Goal: Transaction & Acquisition: Book appointment/travel/reservation

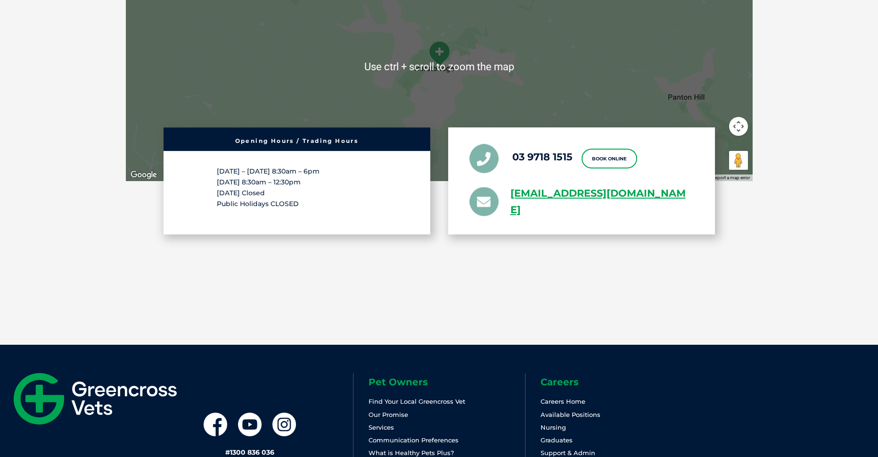
scroll to position [1509, 0]
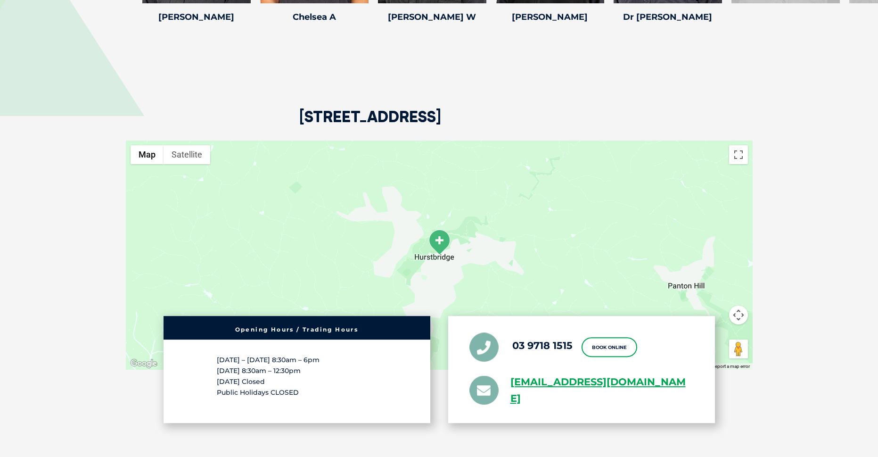
click at [439, 257] on div at bounding box center [439, 255] width 627 height 229
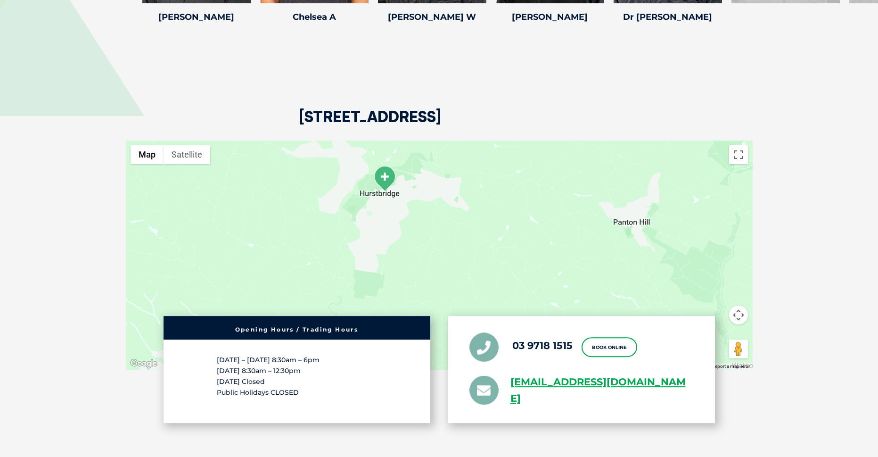
drag, startPoint x: 452, startPoint y: 269, endPoint x: 396, endPoint y: 204, distance: 85.6
click at [396, 204] on div at bounding box center [439, 255] width 627 height 229
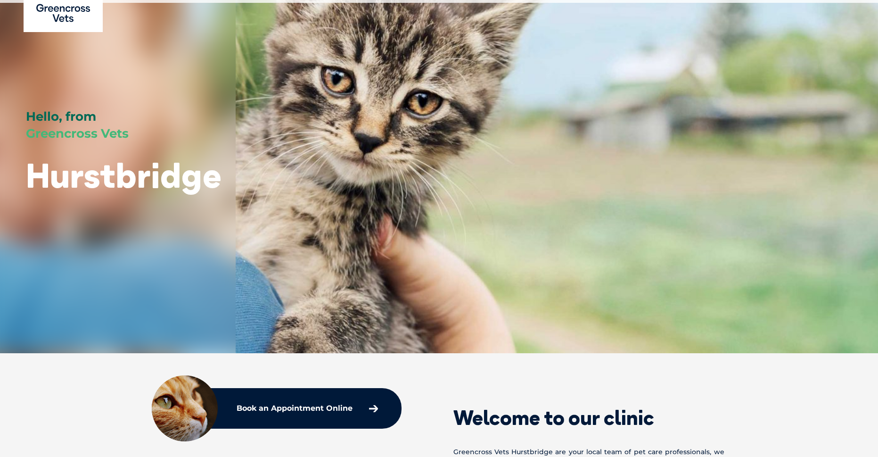
scroll to position [0, 0]
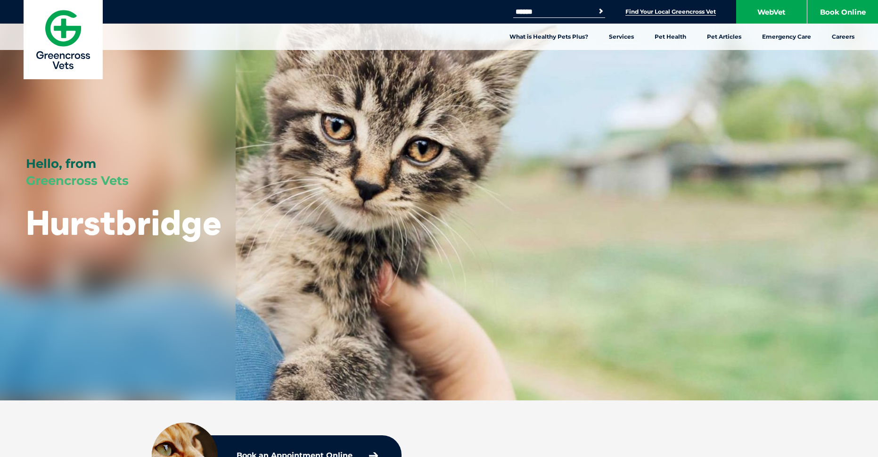
click at [666, 13] on link "Find Your Local Greencross Vet" at bounding box center [671, 12] width 91 height 8
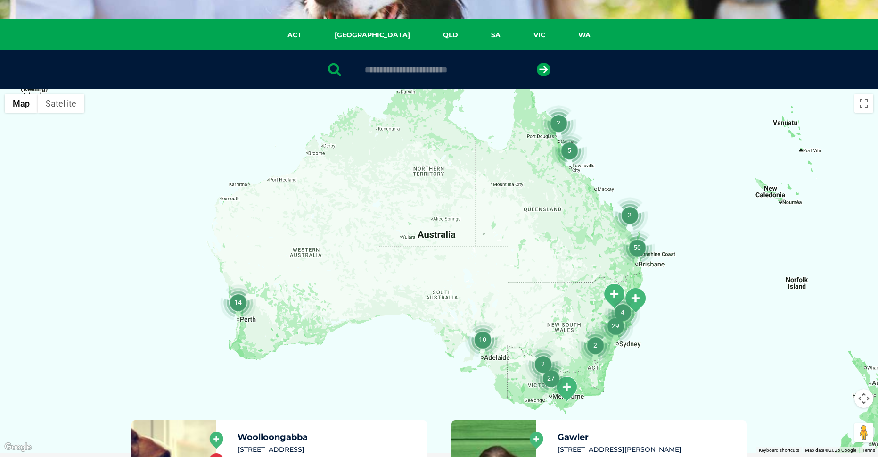
click at [565, 386] on img "27" at bounding box center [551, 378] width 36 height 36
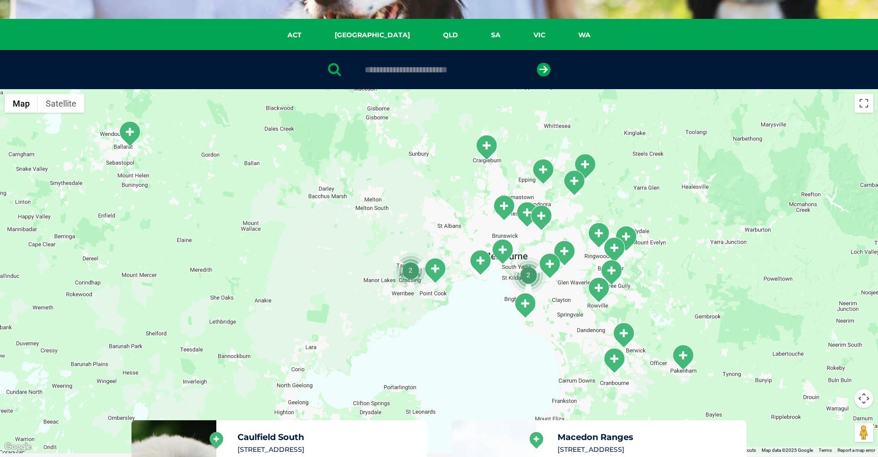
drag, startPoint x: 563, startPoint y: 346, endPoint x: 553, endPoint y: 325, distance: 23.2
click at [555, 325] on div "To navigate, press the arrow keys." at bounding box center [439, 271] width 878 height 364
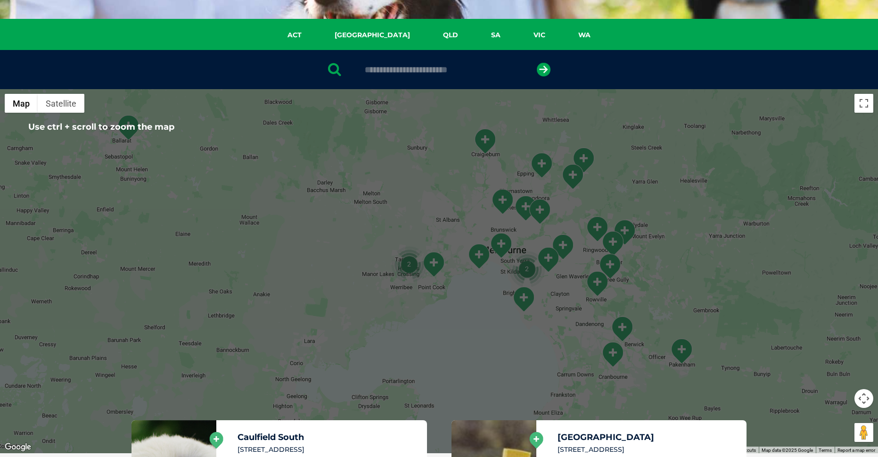
scroll to position [189, 0]
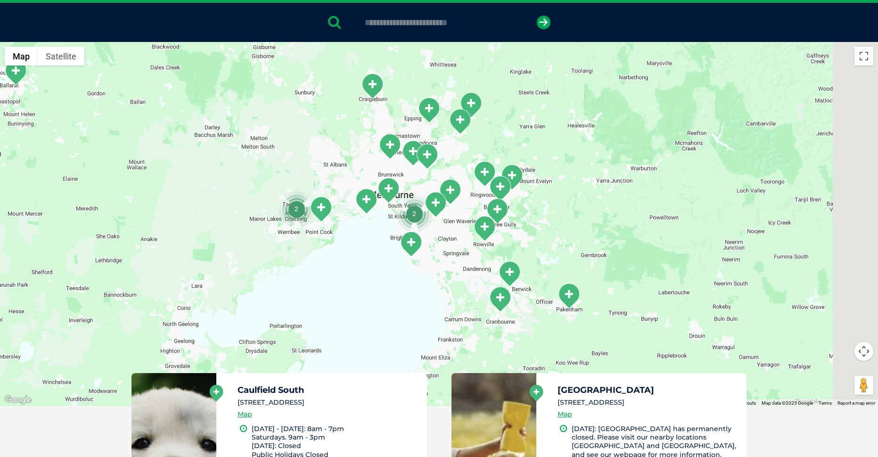
drag, startPoint x: 574, startPoint y: 282, endPoint x: 461, endPoint y: 270, distance: 113.8
click at [449, 267] on div "To navigate, press the arrow keys." at bounding box center [439, 224] width 878 height 364
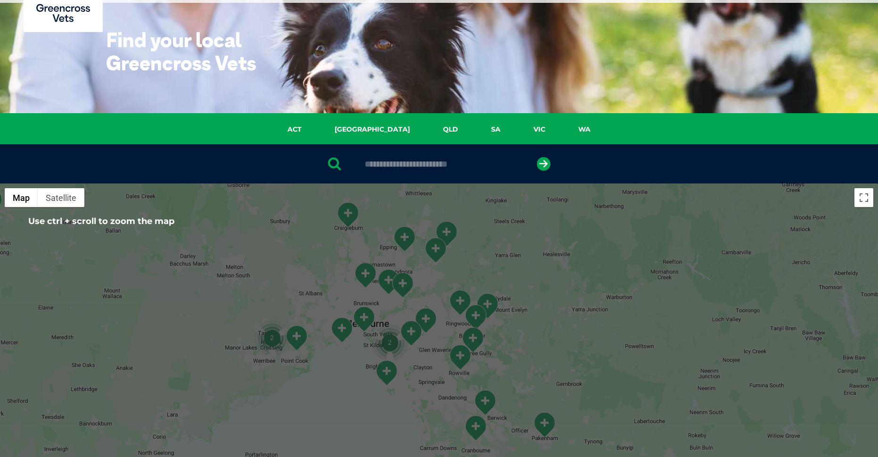
scroll to position [141, 0]
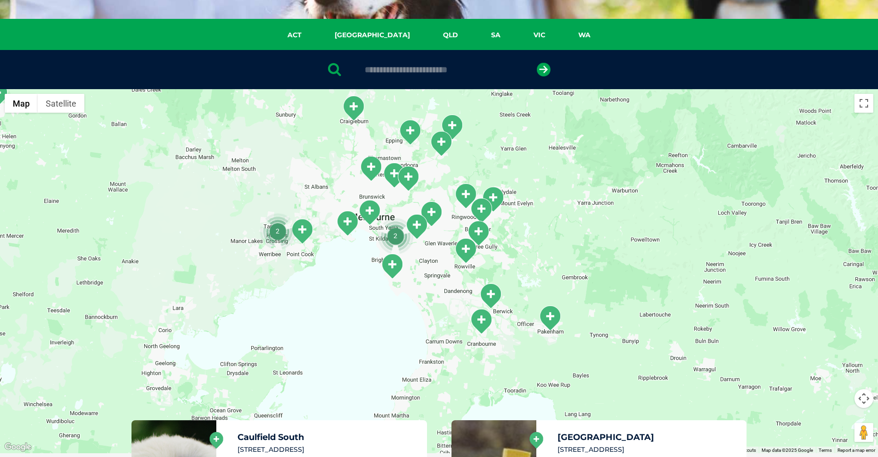
drag, startPoint x: 428, startPoint y: 274, endPoint x: 432, endPoint y: 265, distance: 10.2
click at [432, 265] on div "To navigate, press the arrow keys." at bounding box center [439, 271] width 878 height 364
click at [407, 137] on img "South Morang" at bounding box center [410, 132] width 24 height 26
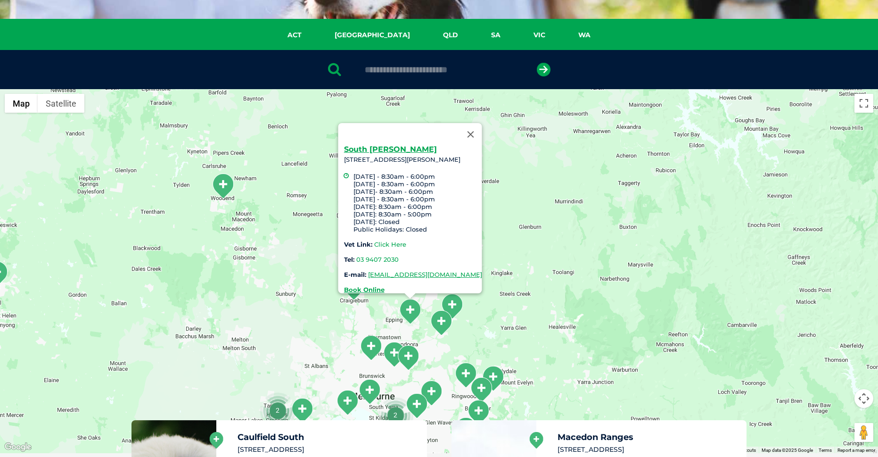
click at [374, 240] on link "Click Here" at bounding box center [390, 244] width 32 height 8
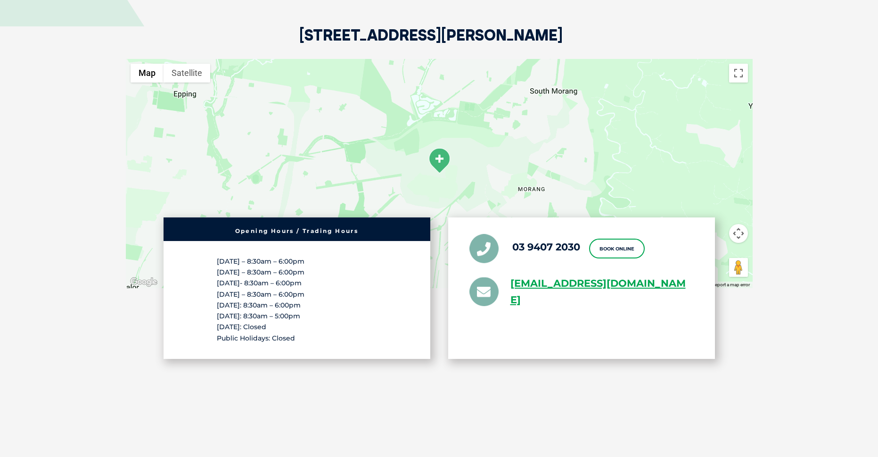
scroll to position [1650, 0]
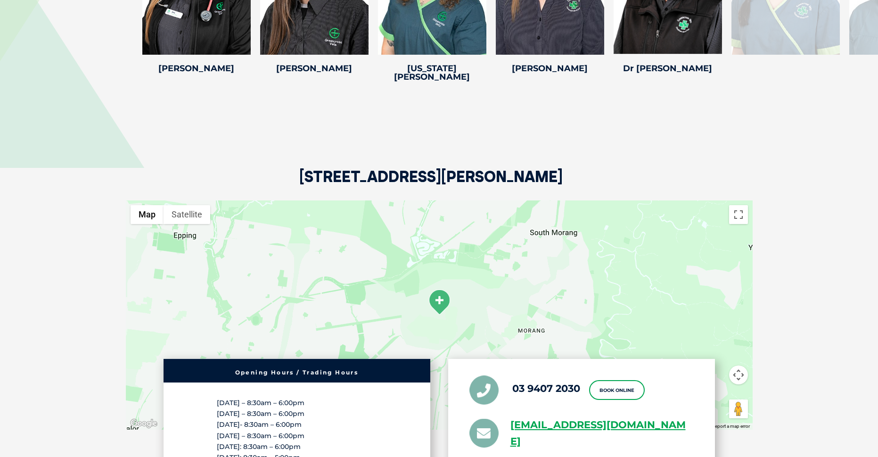
click at [405, 169] on h2 "330-342 McDonalds Road, South Morang VIC 3752" at bounding box center [431, 185] width 264 height 32
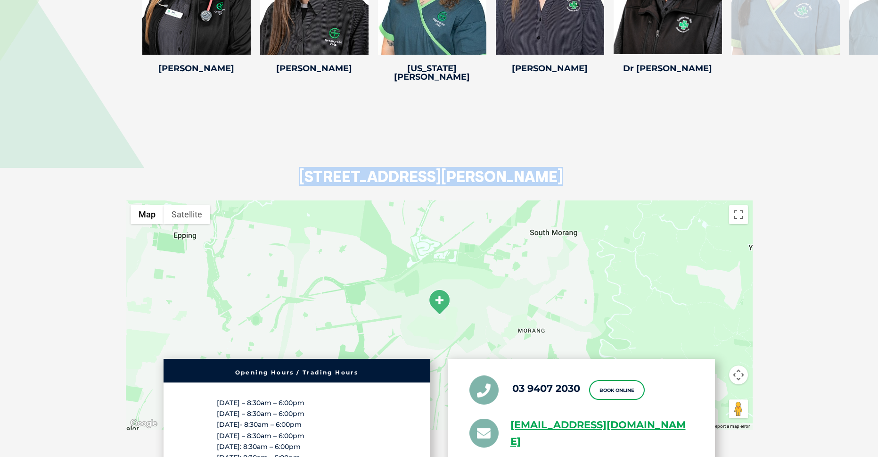
click at [405, 169] on h2 "330-342 McDonalds Road, South Morang VIC 3752" at bounding box center [431, 185] width 264 height 32
copy div "330-342 McDonalds Road, South Morang VIC 3752"
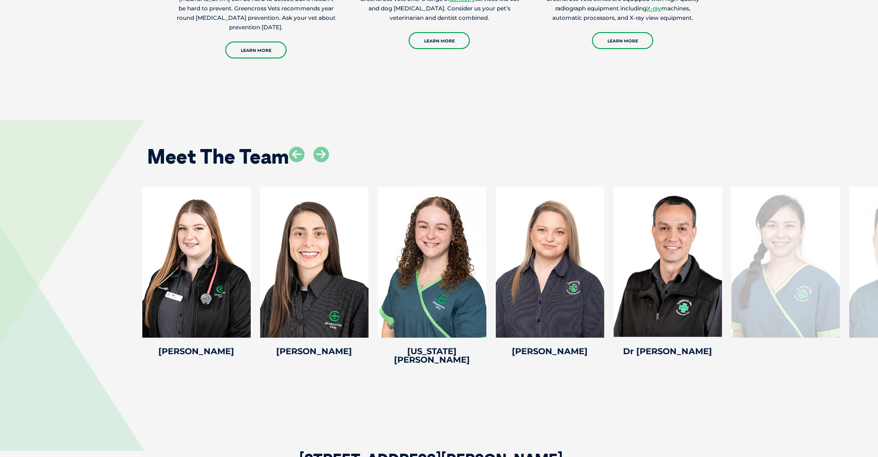
click at [48, 240] on div "Noelle C Noelle C Practice Manager Noelle’s journey with Greencross Vets began …" at bounding box center [439, 278] width 878 height 182
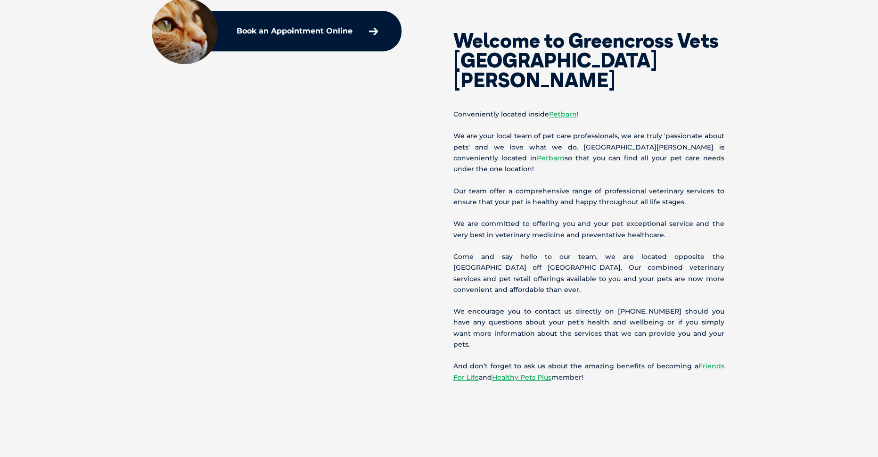
scroll to position [613, 0]
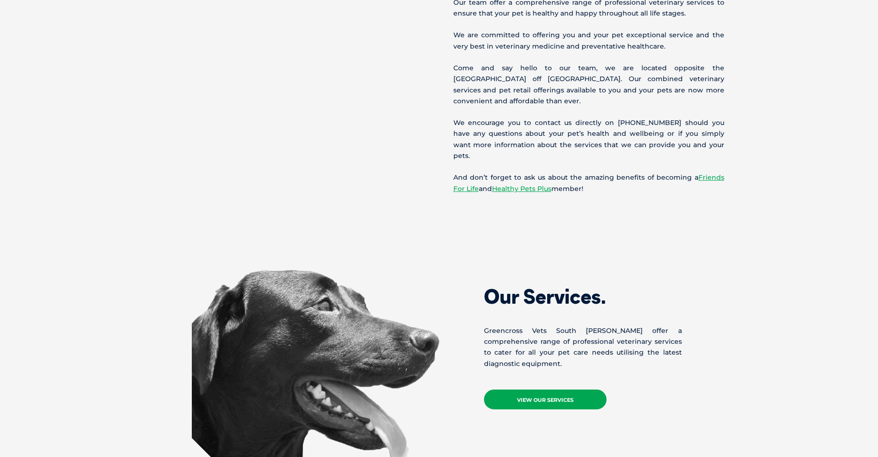
click at [574, 389] on link "View Our Services" at bounding box center [545, 399] width 123 height 20
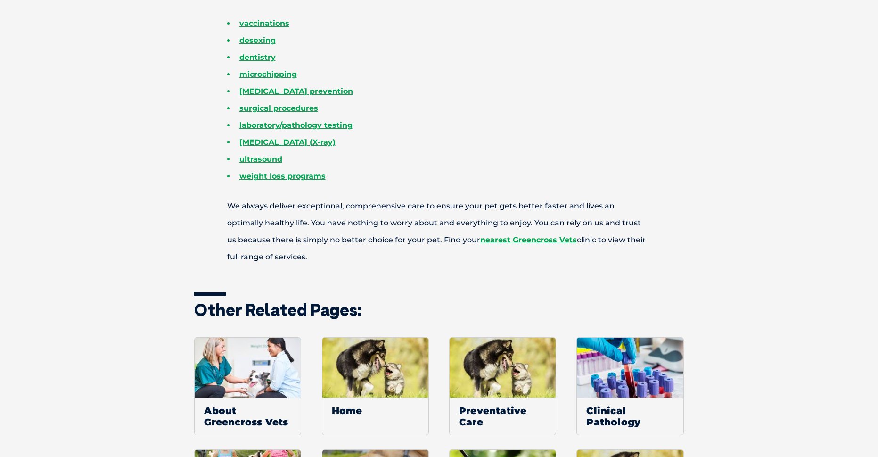
scroll to position [283, 0]
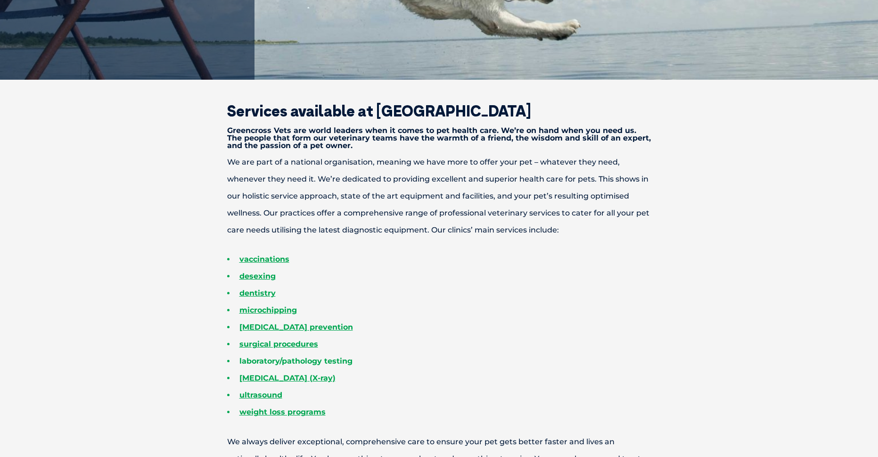
click at [306, 362] on link "laboratory/pathology testing" at bounding box center [296, 360] width 113 height 9
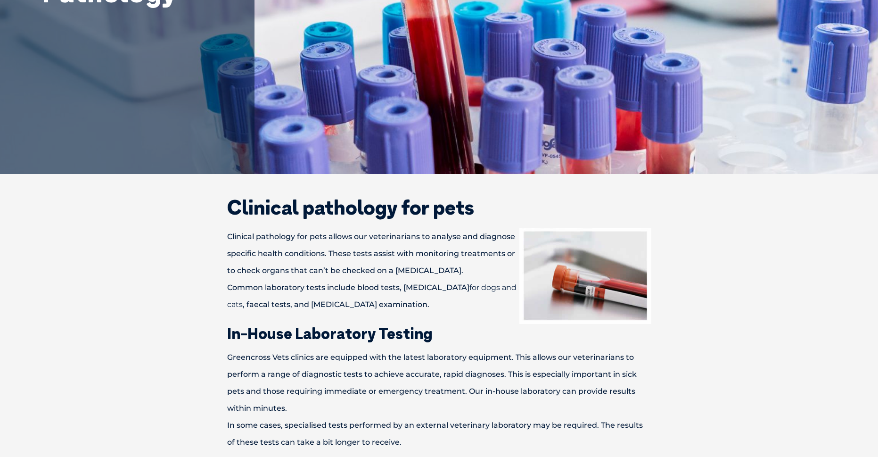
scroll to position [236, 0]
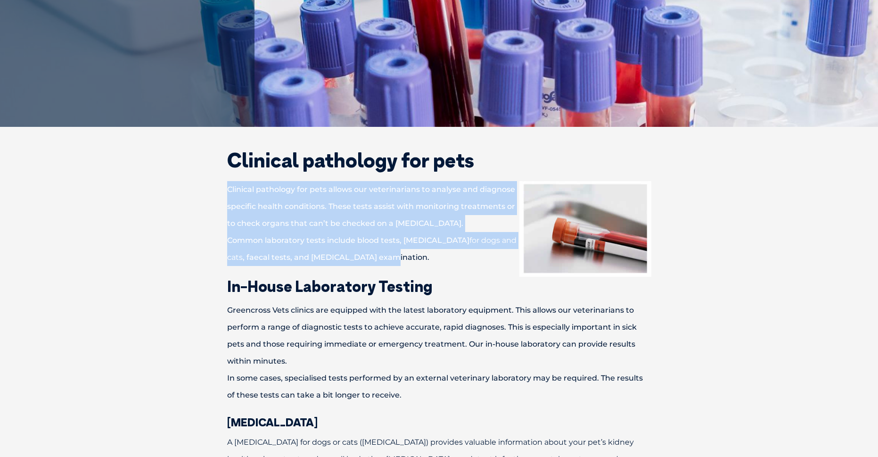
drag, startPoint x: 304, startPoint y: 198, endPoint x: 439, endPoint y: 251, distance: 145.6
click at [439, 251] on p "Clinical pathology for pets allows our veterinarians to analyse and diagnose sp…" at bounding box center [439, 223] width 490 height 85
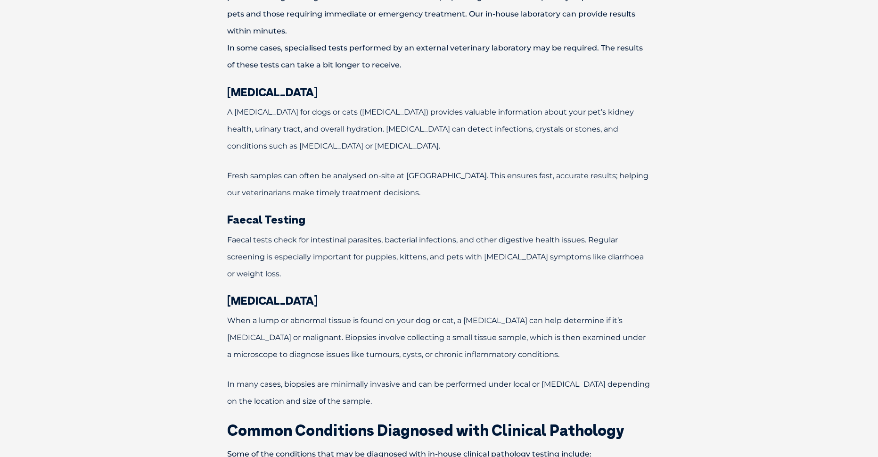
scroll to position [660, 0]
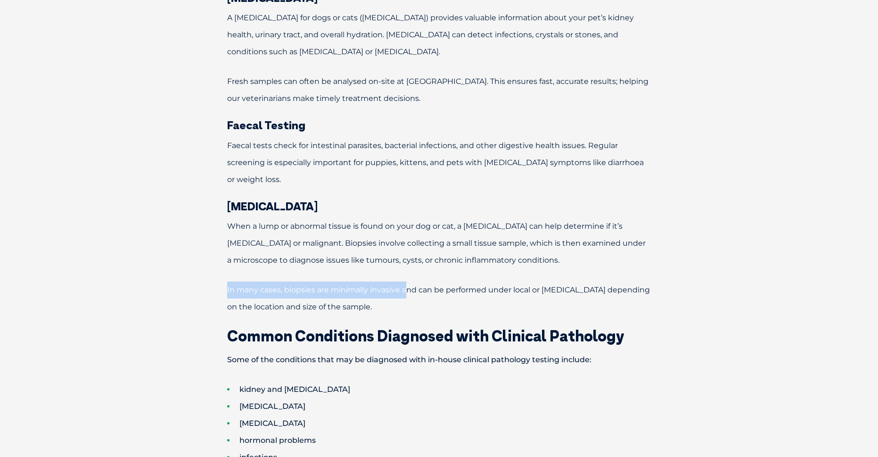
drag, startPoint x: 224, startPoint y: 290, endPoint x: 405, endPoint y: 297, distance: 180.3
click at [405, 297] on p "In many cases, biopsies are minimally invasive and can be performed under local…" at bounding box center [439, 298] width 490 height 34
drag, startPoint x: 443, startPoint y: 293, endPoint x: 608, endPoint y: 305, distance: 165.5
click at [608, 305] on p "In many cases, biopsies are minimally invasive and can be performed under local…" at bounding box center [439, 298] width 490 height 34
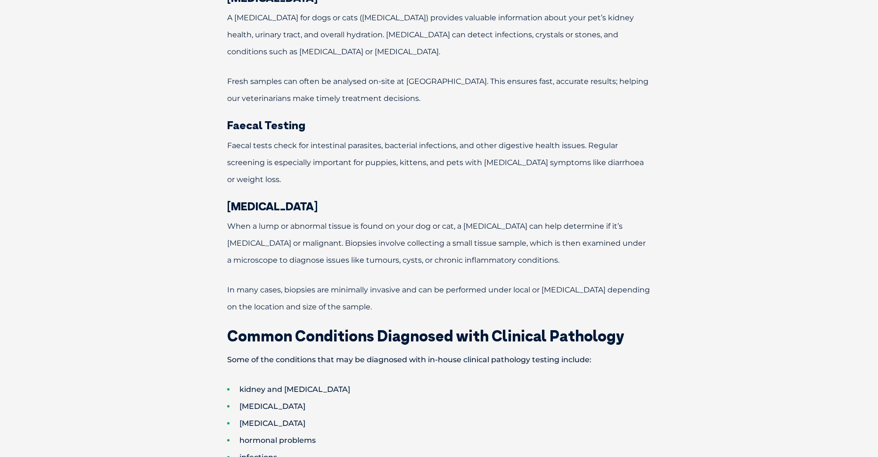
click at [608, 305] on p "In many cases, biopsies are minimally invasive and can be performed under local…" at bounding box center [439, 298] width 490 height 34
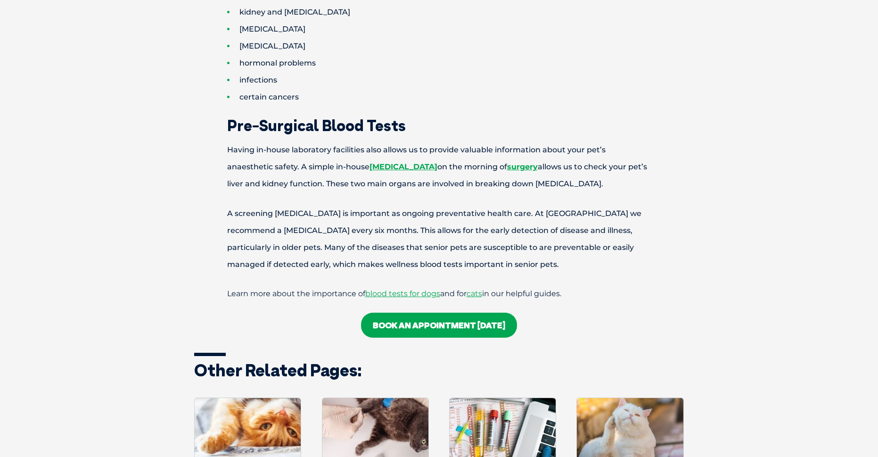
scroll to position [1179, 0]
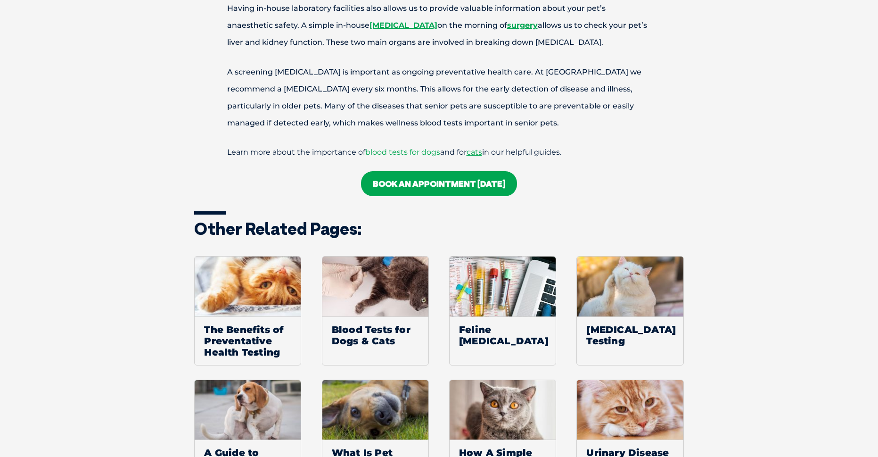
click at [409, 152] on span "blood tests for dogs" at bounding box center [402, 152] width 75 height 9
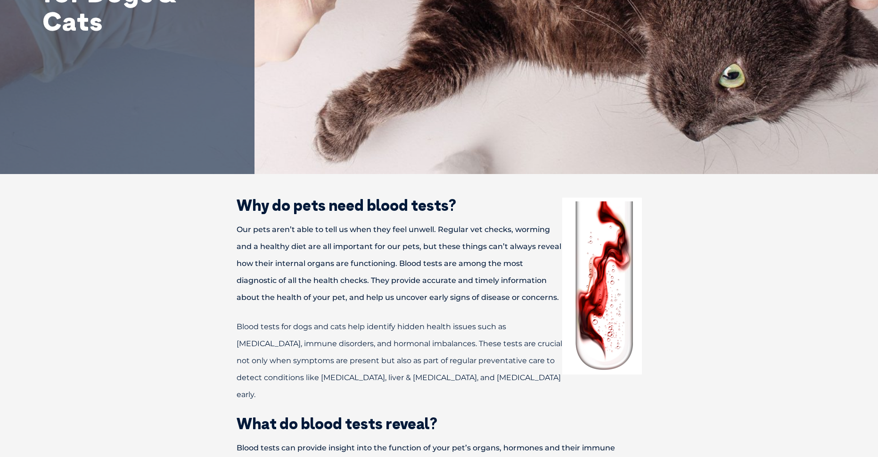
scroll to position [283, 0]
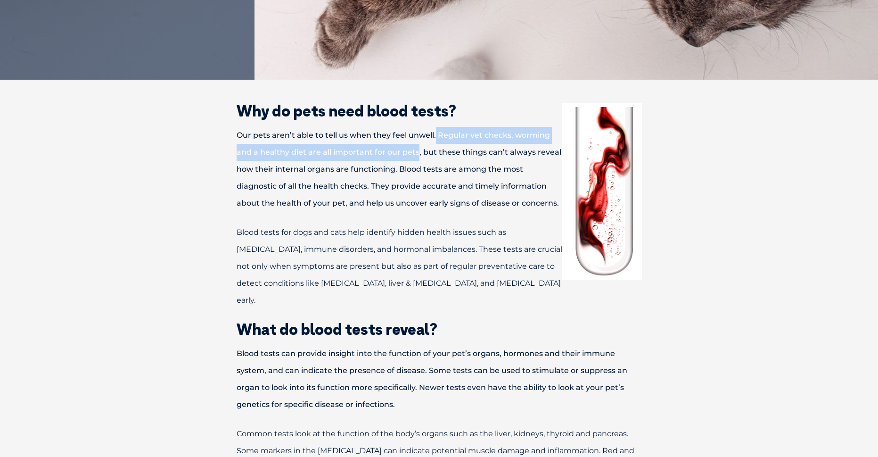
drag, startPoint x: 436, startPoint y: 135, endPoint x: 418, endPoint y: 155, distance: 26.4
click at [418, 155] on p "Our pets aren’t able to tell us when they feel unwell. Regular vet checks, worm…" at bounding box center [440, 169] width 472 height 85
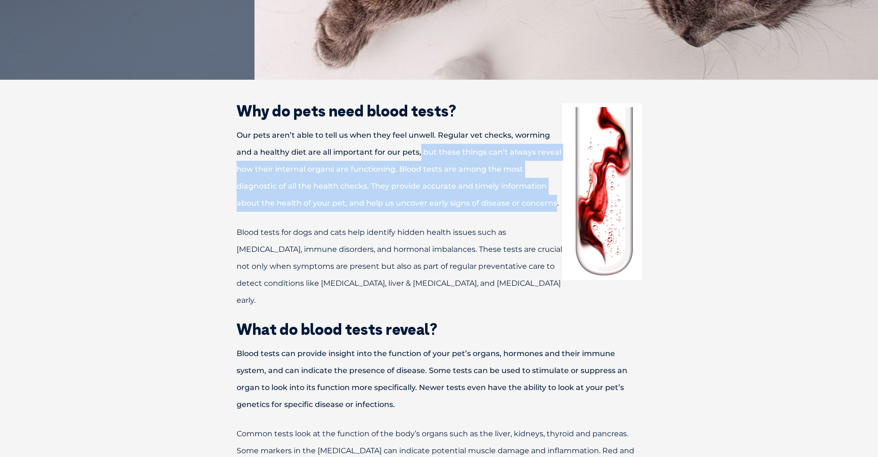
drag, startPoint x: 419, startPoint y: 155, endPoint x: 542, endPoint y: 199, distance: 131.0
click at [542, 199] on p "Our pets aren’t able to tell us when they feel unwell. Regular vet checks, worm…" at bounding box center [440, 169] width 472 height 85
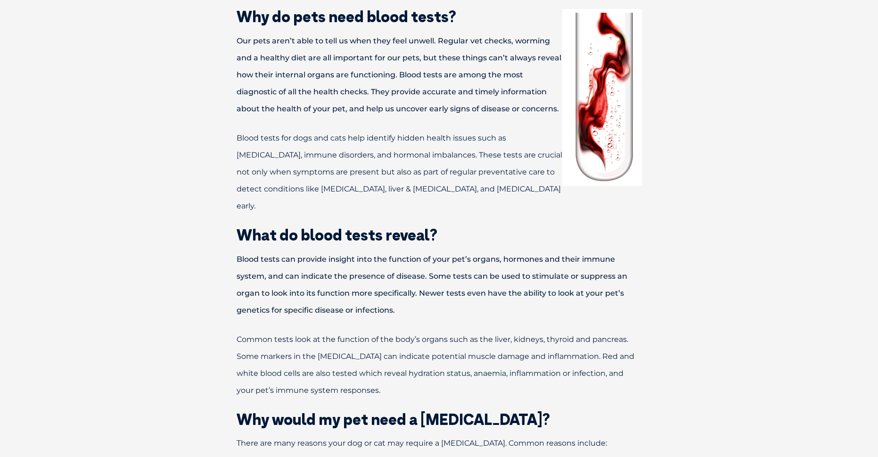
scroll to position [424, 0]
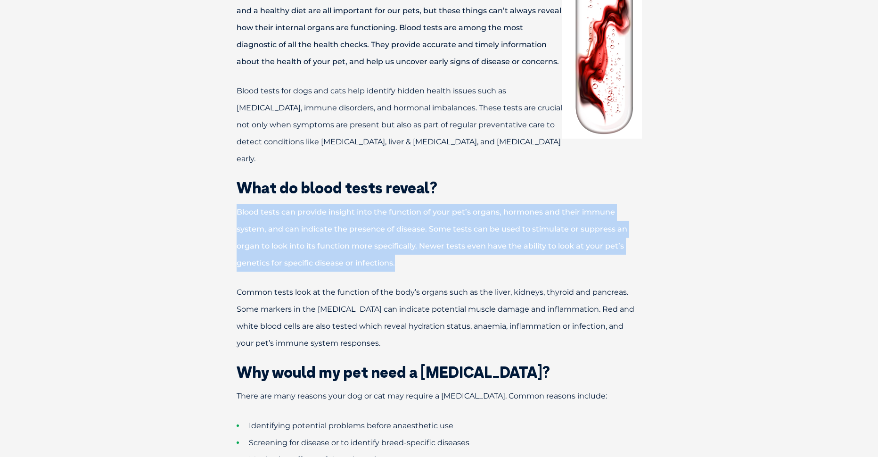
drag, startPoint x: 230, startPoint y: 196, endPoint x: 459, endPoint y: 241, distance: 233.7
click at [459, 241] on p "Blood tests can provide insight into the function of your pet’s organs, hormone…" at bounding box center [440, 238] width 472 height 68
click at [459, 240] on p "Blood tests can provide insight into the function of your pet’s organs, hormone…" at bounding box center [440, 238] width 472 height 68
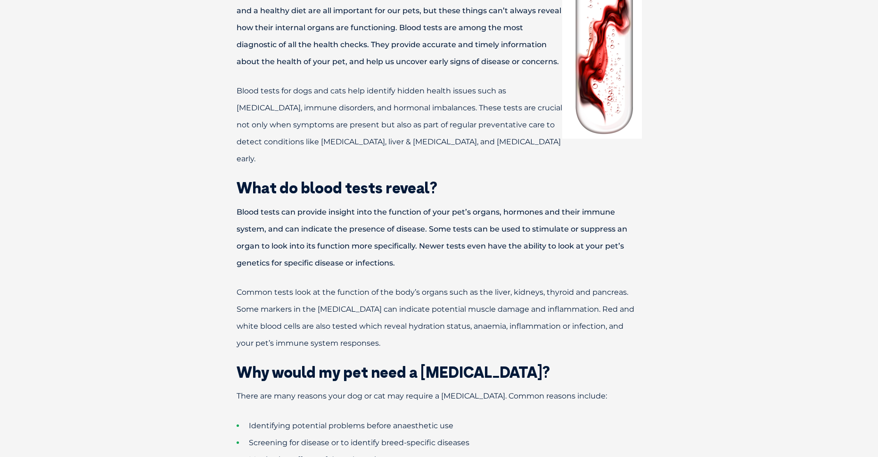
scroll to position [566, 0]
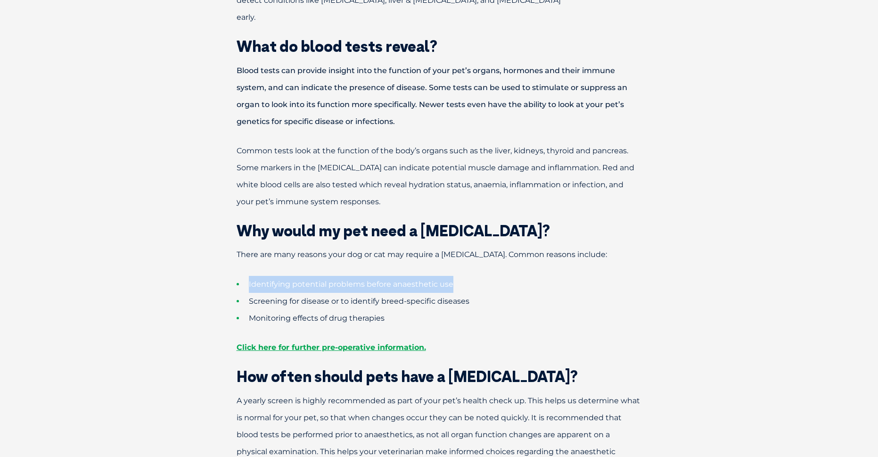
drag, startPoint x: 470, startPoint y: 265, endPoint x: 241, endPoint y: 268, distance: 228.7
click at [241, 276] on li "Identifying potential problems before anaesthetic use" at bounding box center [456, 284] width 439 height 17
click at [245, 276] on li "Identifying potential problems before anaesthetic use" at bounding box center [456, 284] width 439 height 17
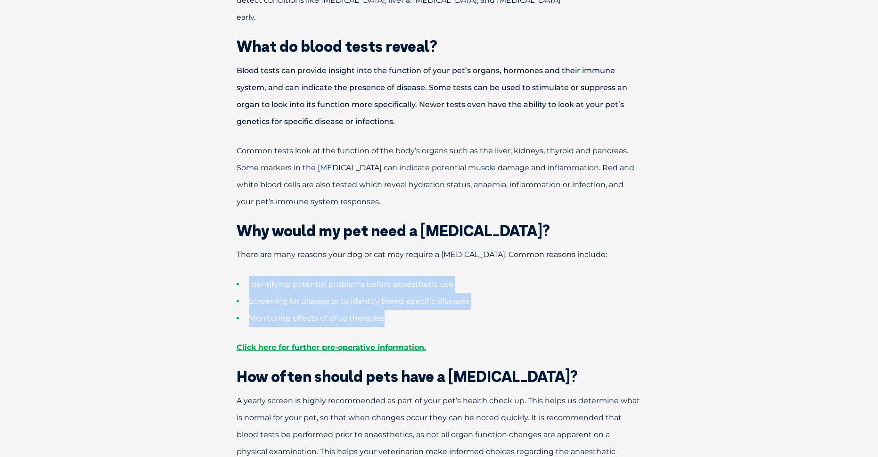
drag, startPoint x: 245, startPoint y: 267, endPoint x: 460, endPoint y: 299, distance: 217.4
click at [460, 299] on ul "Identifying potential problems before anaesthetic use Screening for disease or …" at bounding box center [440, 301] width 472 height 51
click at [460, 310] on li "Monitoring effects of drug therapies" at bounding box center [456, 318] width 439 height 17
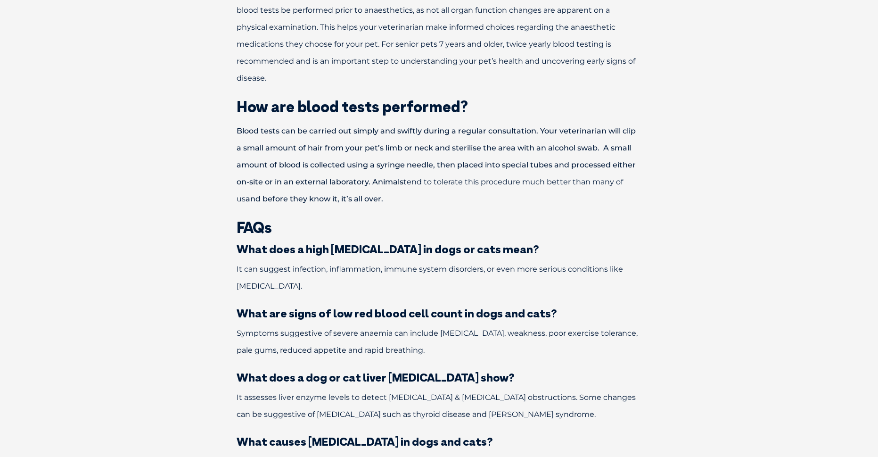
scroll to position [1037, 0]
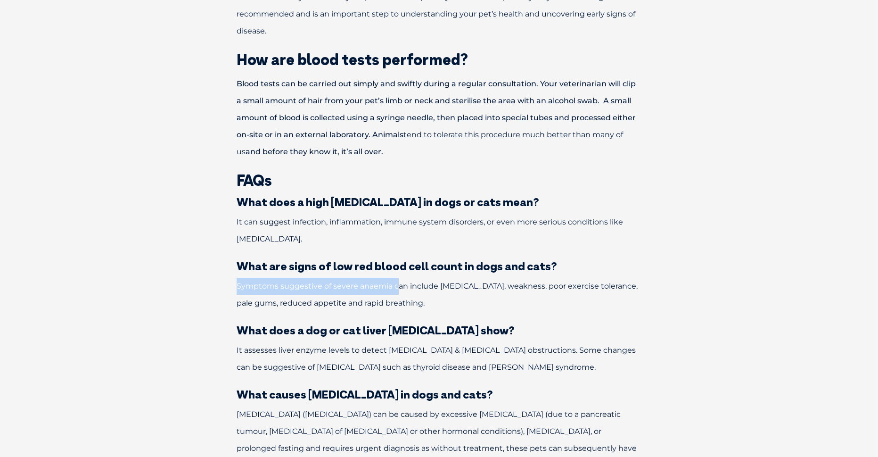
drag, startPoint x: 239, startPoint y: 274, endPoint x: 398, endPoint y: 271, distance: 158.9
click at [398, 278] on p "Symptoms suggestive of severe anaemia can include lethargy, weakness, poor exer…" at bounding box center [440, 295] width 472 height 34
click at [398, 281] on span "Symptoms suggestive of severe anaemia can include lethargy, weakness, poor exer…" at bounding box center [437, 294] width 401 height 26
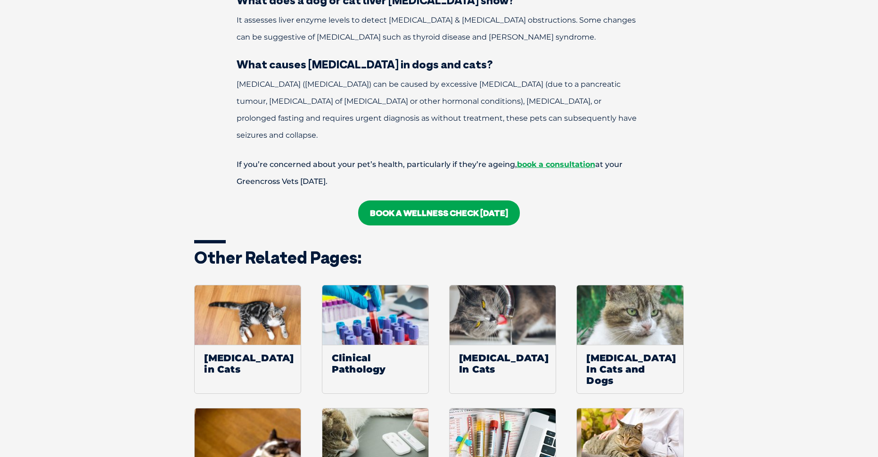
scroll to position [1320, 0]
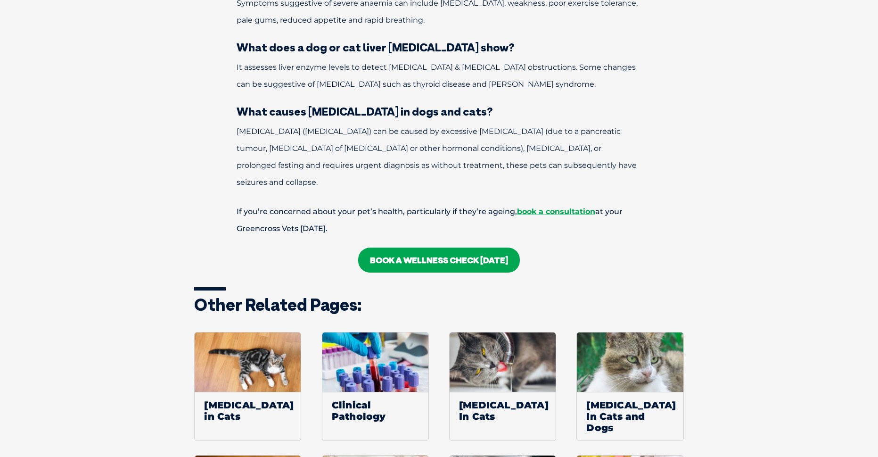
click at [463, 248] on link "BOOK A wellness CHECK TODAY" at bounding box center [439, 260] width 162 height 25
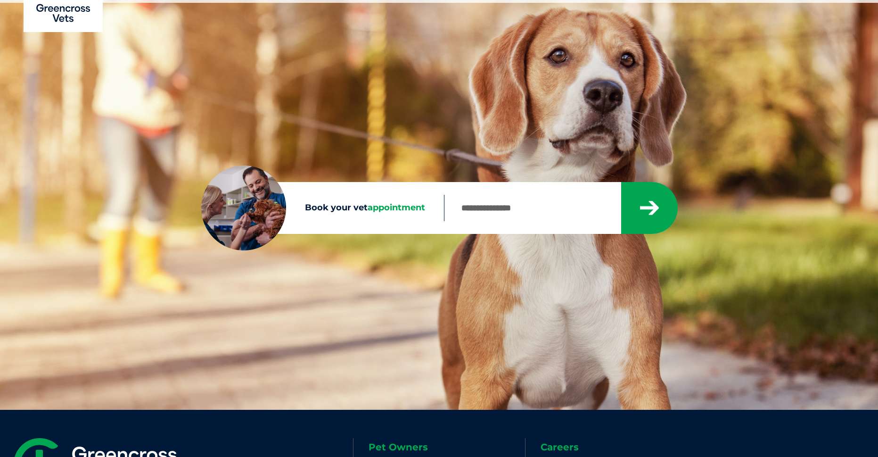
scroll to position [94, 0]
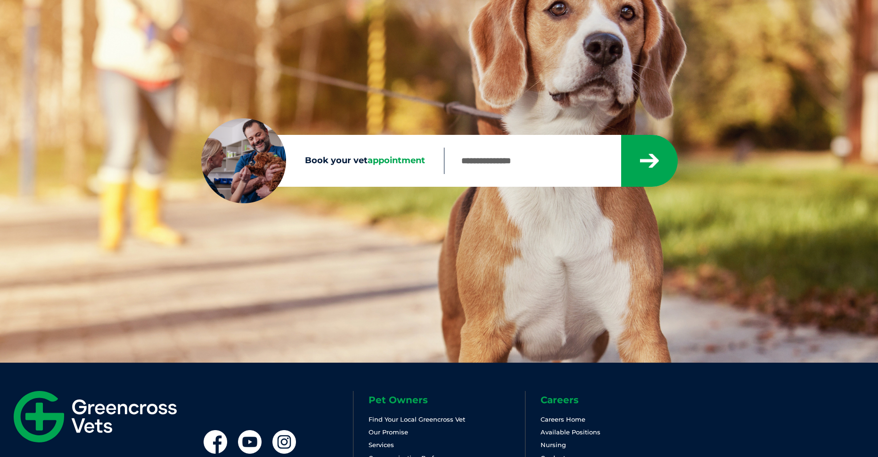
click at [481, 176] on div "Sorry, no results within 20km Check your entry and try again." at bounding box center [560, 161] width 233 height 52
click at [494, 165] on input "Book your vet appointment" at bounding box center [532, 161] width 177 height 26
type input "*"
type input "****"
click at [621, 135] on button "submit" at bounding box center [649, 161] width 57 height 52
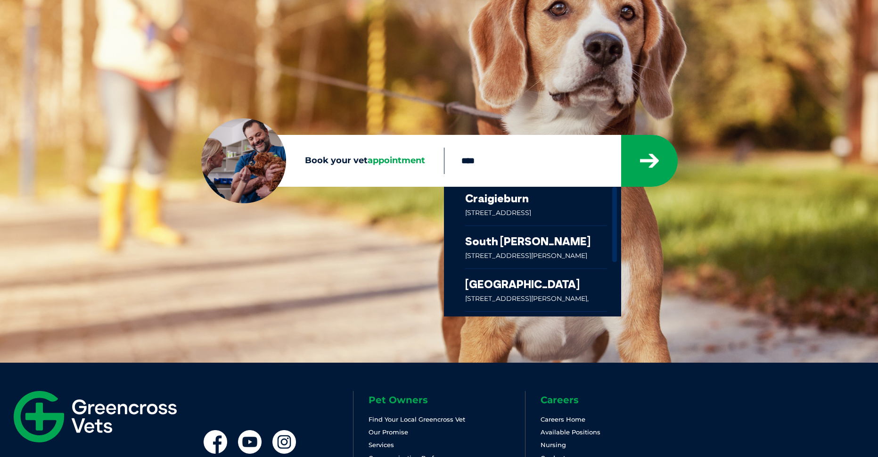
click at [517, 242] on link at bounding box center [536, 247] width 142 height 42
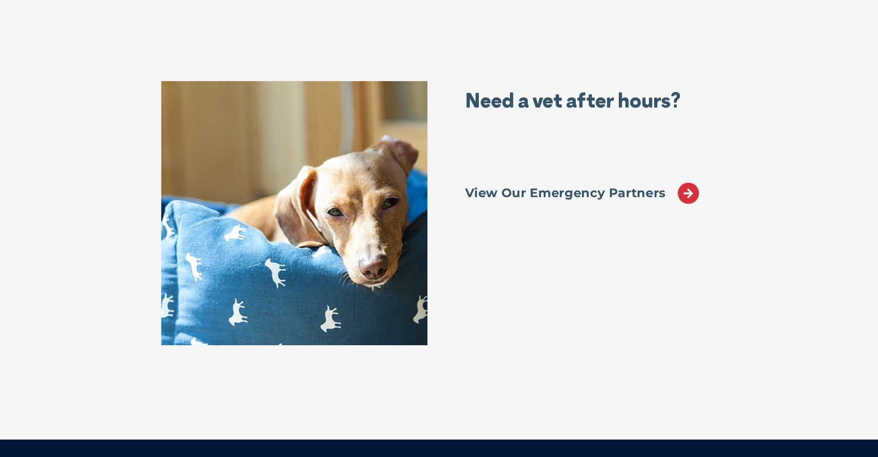
scroll to position [22209, 0]
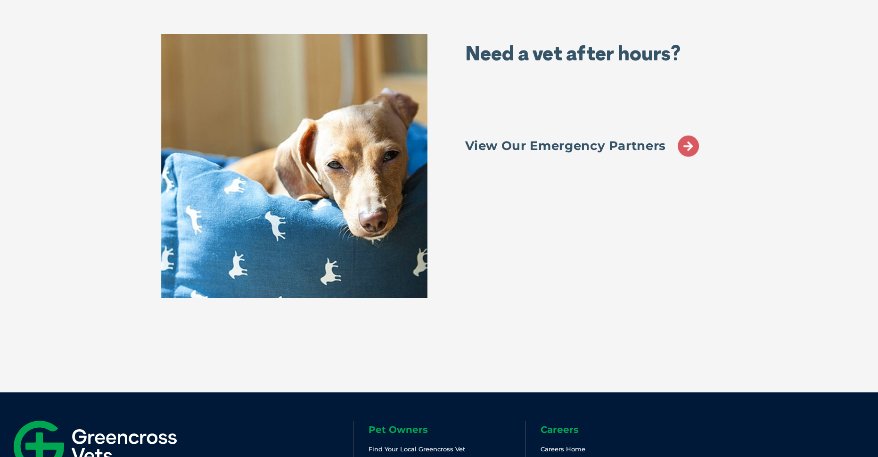
click at [681, 155] on icon at bounding box center [688, 145] width 21 height 21
